Goal: Check status: Check status

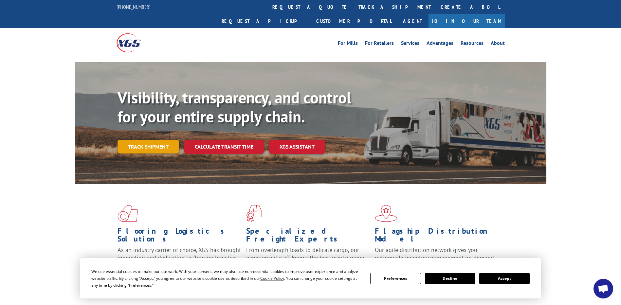
click at [151, 140] on link "Track shipment" at bounding box center [148, 147] width 62 height 14
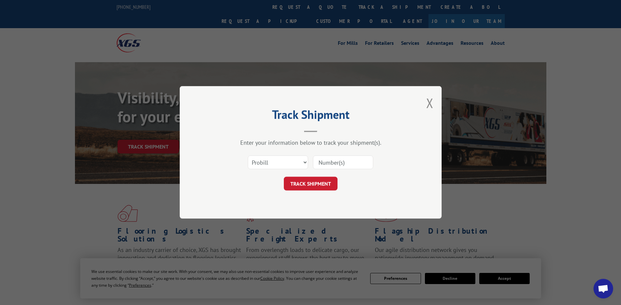
click at [332, 163] on input at bounding box center [343, 163] width 60 height 14
paste input "17341106"
type input "17341106"
click at [327, 181] on button "TRACK SHIPMENT" at bounding box center [311, 184] width 54 height 14
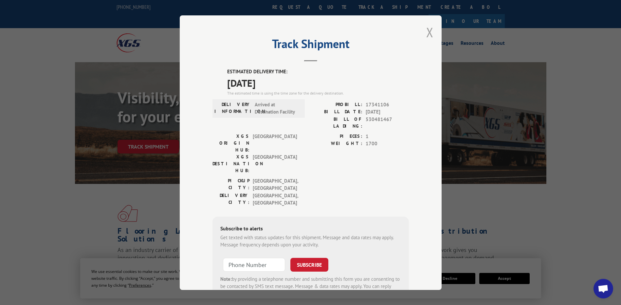
click at [427, 33] on button "Close modal" at bounding box center [429, 32] width 7 height 17
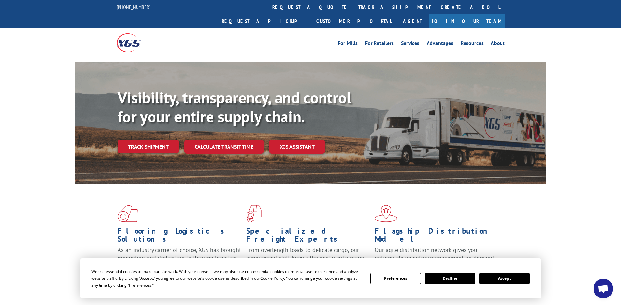
click at [504, 278] on button "Accept" at bounding box center [504, 278] width 50 height 11
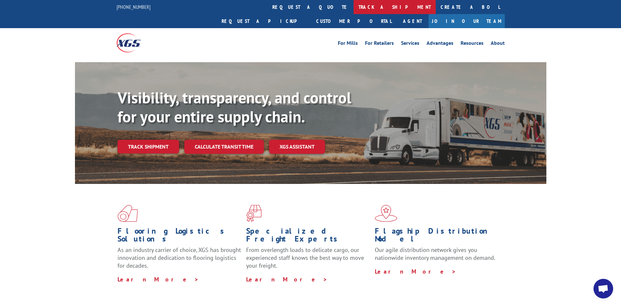
click at [353, 7] on link "track a shipment" at bounding box center [394, 7] width 82 height 14
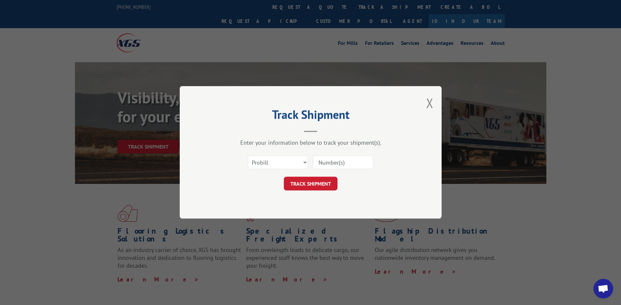
click at [429, 103] on button "Close modal" at bounding box center [429, 102] width 7 height 17
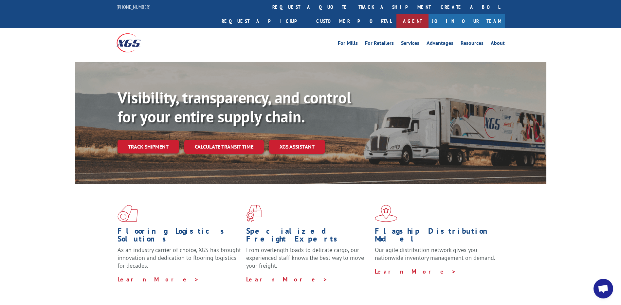
click at [428, 14] on link "Agent" at bounding box center [412, 21] width 32 height 14
